Goal: Transaction & Acquisition: Download file/media

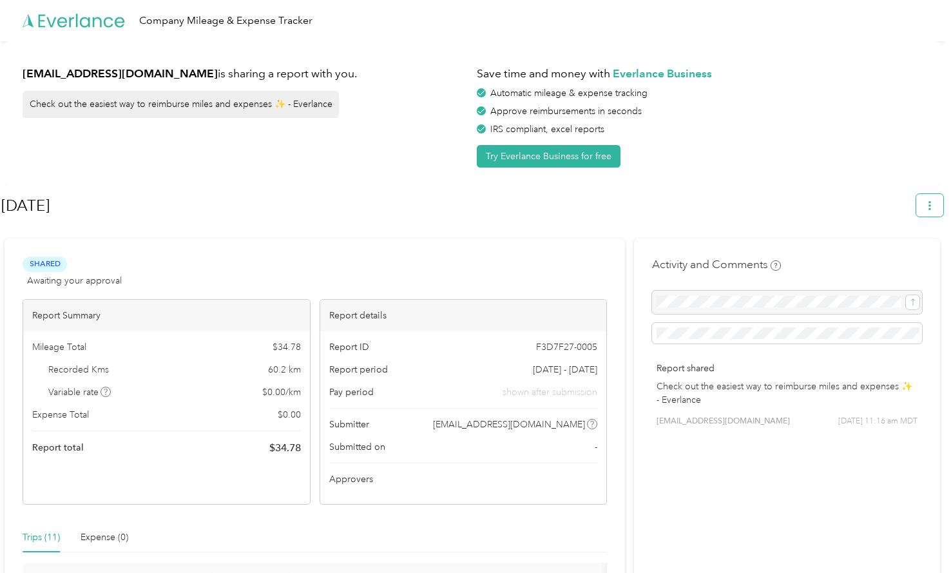
click at [931, 202] on icon "button" at bounding box center [929, 205] width 9 height 9
click at [902, 260] on span "Download" at bounding box center [899, 267] width 43 height 14
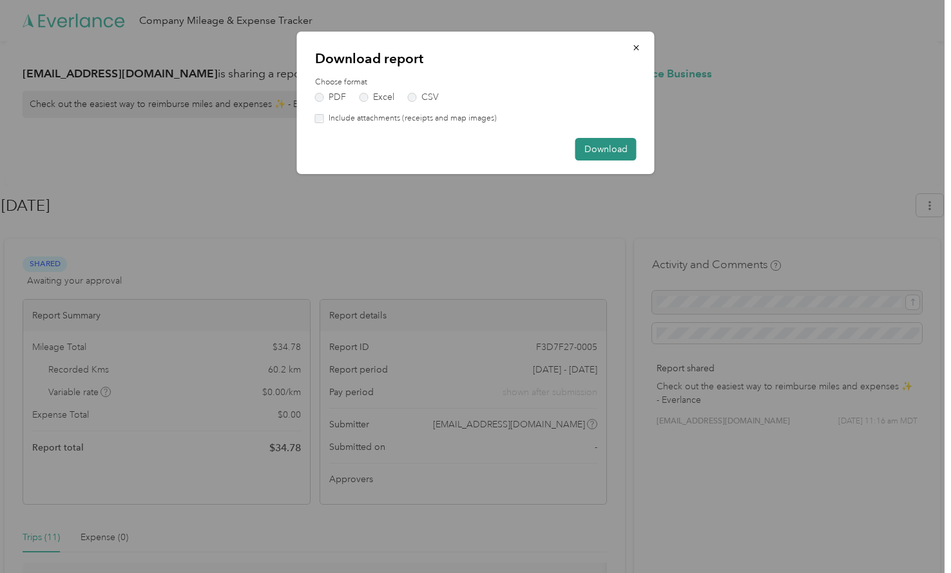
click at [607, 147] on button "Download" at bounding box center [605, 149] width 61 height 23
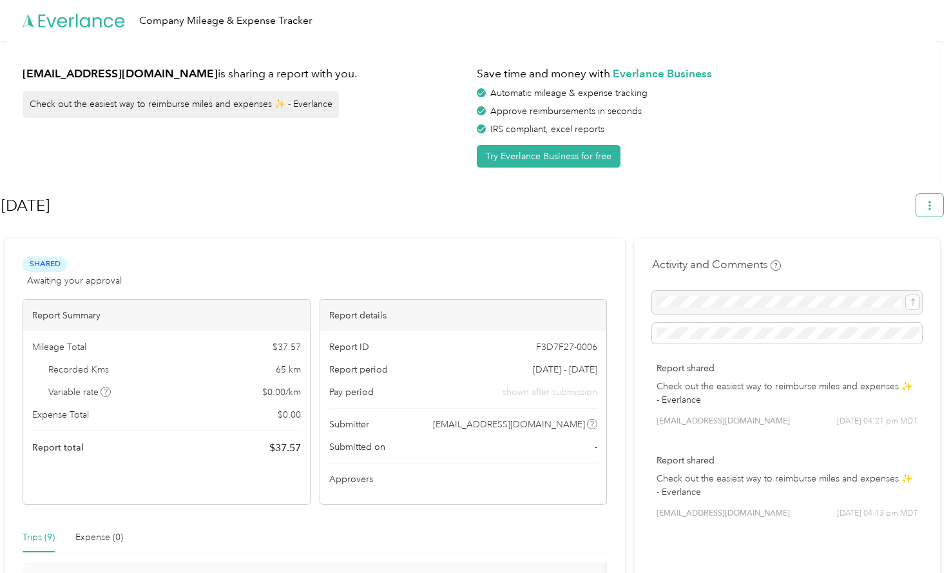
click at [938, 214] on button "button" at bounding box center [929, 205] width 27 height 23
click at [904, 260] on span "Download" at bounding box center [899, 267] width 43 height 14
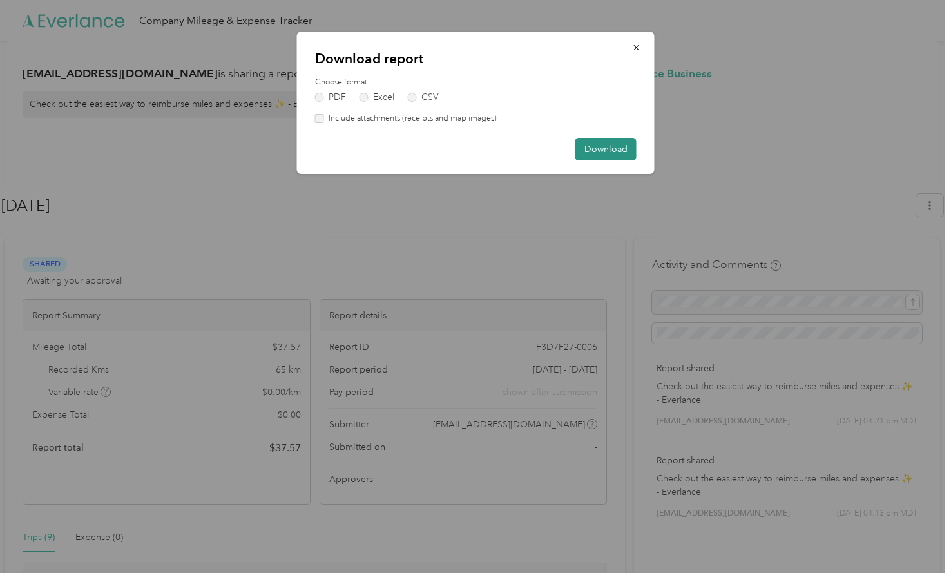
click at [626, 152] on button "Download" at bounding box center [605, 149] width 61 height 23
